Goal: Book appointment/travel/reservation

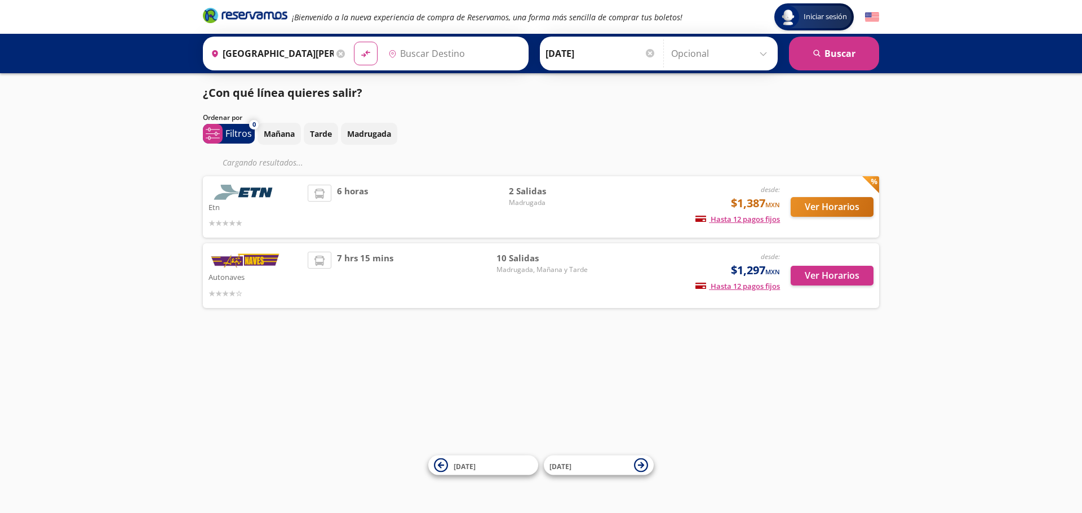
type input "[GEOGRAPHIC_DATA], [GEOGRAPHIC_DATA]"
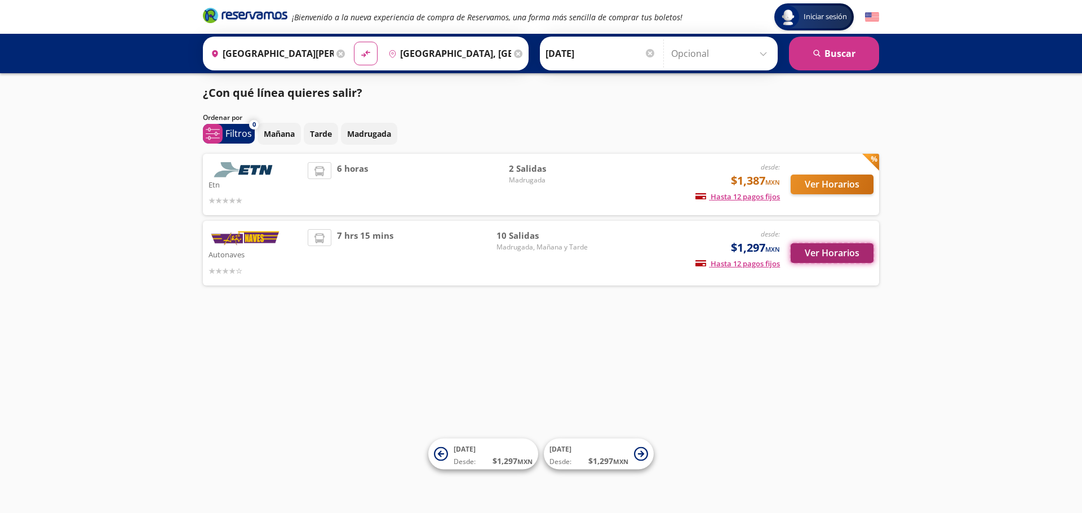
click at [828, 248] on button "Ver Horarios" at bounding box center [832, 253] width 83 height 20
click at [819, 253] on button "Ver Horarios" at bounding box center [832, 253] width 83 height 20
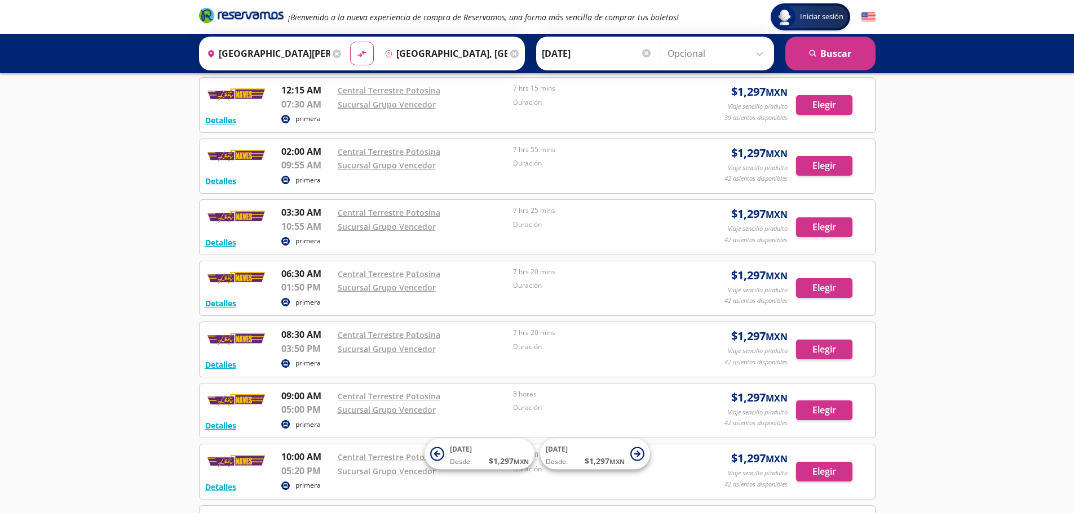
scroll to position [51, 0]
